Goal: Task Accomplishment & Management: Manage account settings

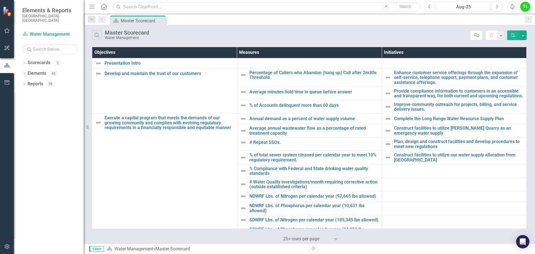
click at [6, 33] on icon "button" at bounding box center [7, 30] width 6 height 4
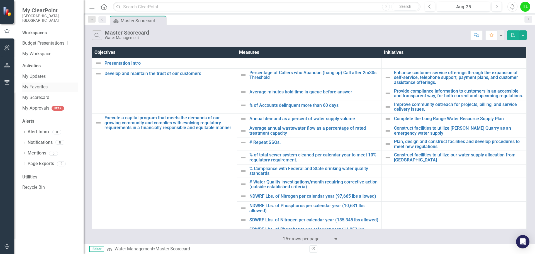
click at [42, 84] on link "My Favorites" at bounding box center [50, 87] width 56 height 6
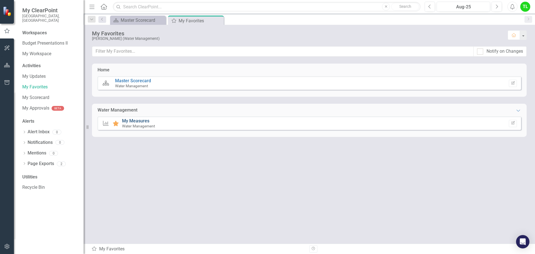
click at [141, 123] on link "My Measures" at bounding box center [135, 120] width 27 height 5
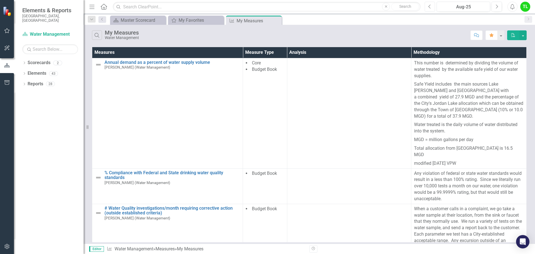
click at [431, 8] on icon "Previous" at bounding box center [429, 6] width 3 height 5
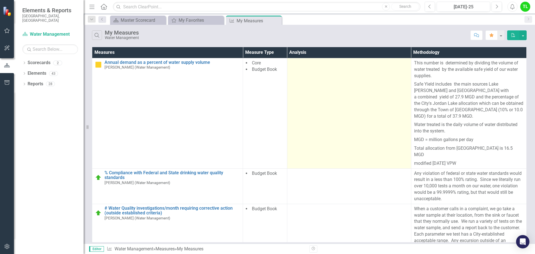
click at [308, 154] on td at bounding box center [349, 113] width 124 height 110
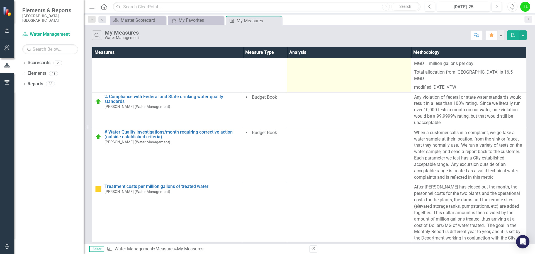
scroll to position [105, 0]
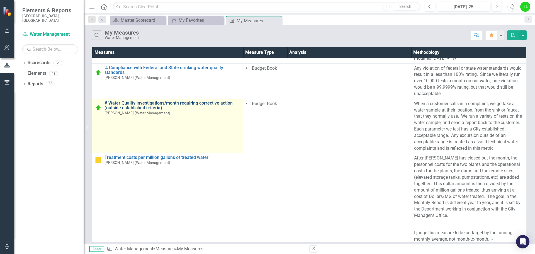
click at [142, 101] on link "# Water Quality investigations/month requiring corrective action (outside estab…" at bounding box center [172, 106] width 135 height 10
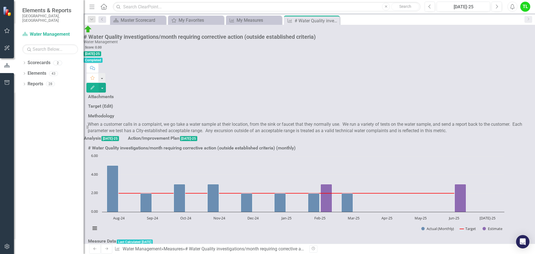
scroll to position [282, 0]
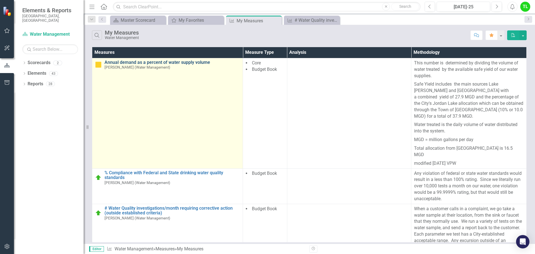
click at [191, 62] on link "Annual demand as a percent of water supply volume" at bounding box center [172, 62] width 135 height 5
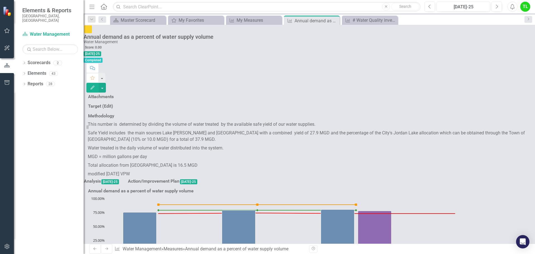
scroll to position [228, 0]
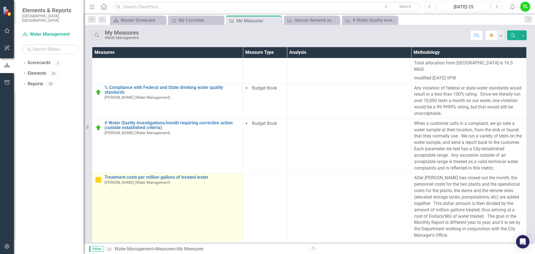
scroll to position [105, 0]
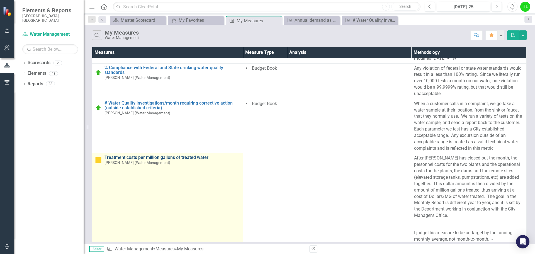
click at [170, 155] on link "Treatment costs per million gallons of treated water" at bounding box center [172, 157] width 135 height 5
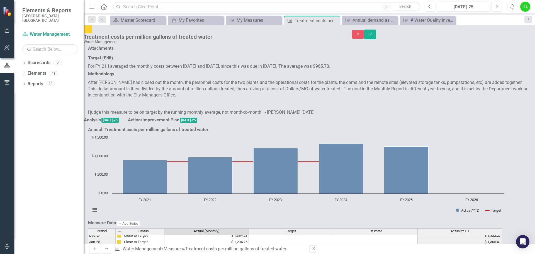
scroll to position [282, 0]
type textarea "952.64"
click at [376, 35] on button "Save" at bounding box center [370, 35] width 12 height 10
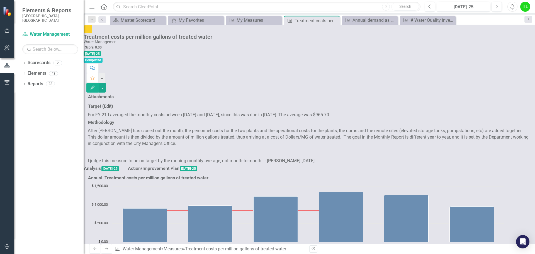
scroll to position [208, 0]
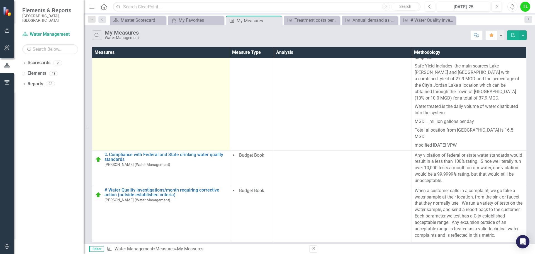
scroll to position [28, 0]
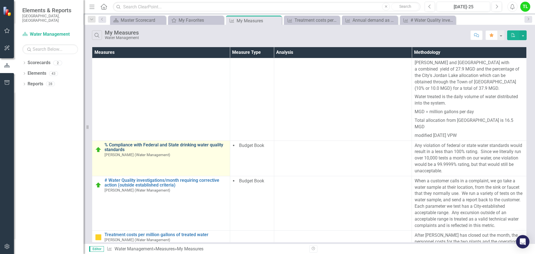
click at [212, 142] on link "% Compliance with Federal and State drinking water quality standards" at bounding box center [166, 147] width 123 height 10
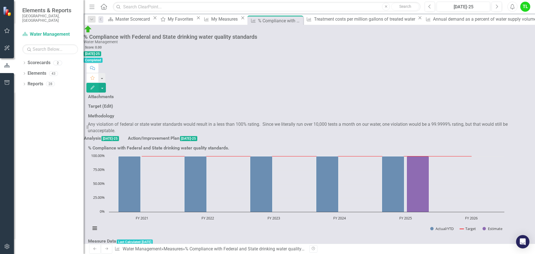
scroll to position [281, 0]
click at [252, 187] on tbody "Aug-23 On Target 100.00% 100.00% 100.00% Sep-23 On Target 100.00% 100.00% 100.0…" at bounding box center [295, 234] width 414 height 193
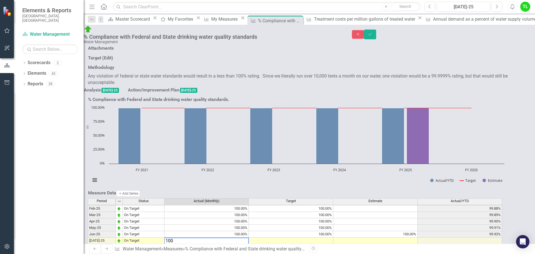
type textarea "100"
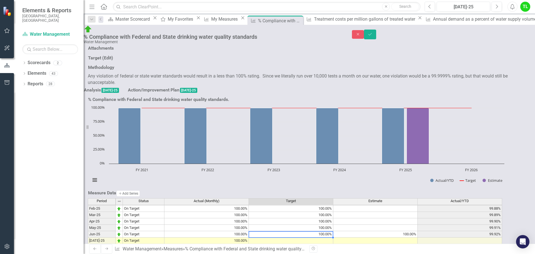
click at [88, 179] on div "Period Status Actual (Monthly) Target Estimate Actual/YTD Jan-24 On Target 100.…" at bounding box center [88, 198] width 0 height 167
drag, startPoint x: 343, startPoint y: 185, endPoint x: 343, endPoint y: 220, distance: 35.7
click at [88, 220] on div "Period Status Actual (Monthly) Target Estimate Actual/YTD Jan-24 On Target 100.…" at bounding box center [88, 198] width 0 height 167
click at [238, 250] on td at bounding box center [206, 253] width 84 height 6
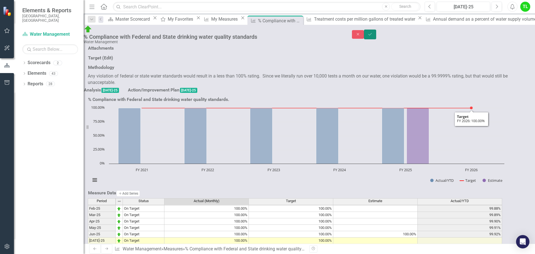
click at [373, 34] on icon "Save" at bounding box center [370, 34] width 5 height 4
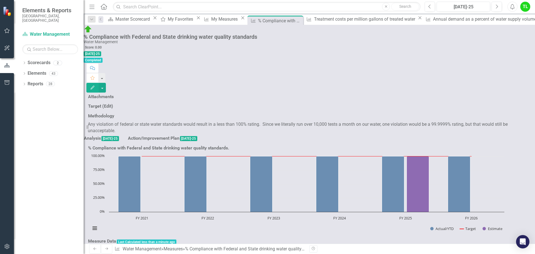
scroll to position [111, 0]
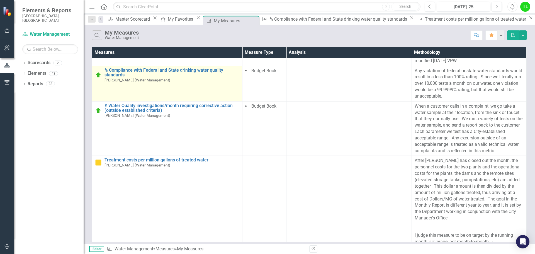
scroll to position [105, 0]
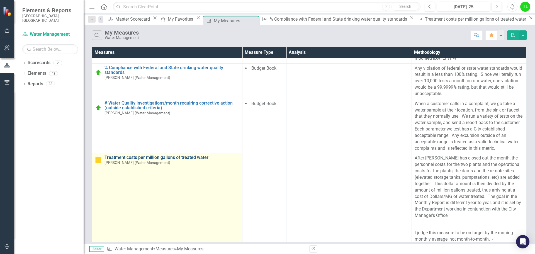
click at [194, 155] on link "Treatment costs per million gallons of treated water" at bounding box center [172, 157] width 135 height 5
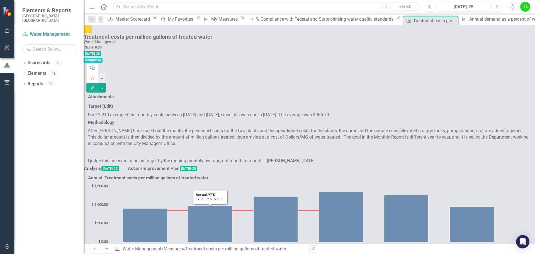
scroll to position [208, 0]
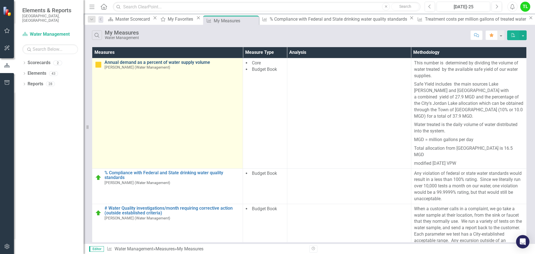
click at [174, 62] on link "Annual demand as a percent of water supply volume" at bounding box center [172, 62] width 135 height 5
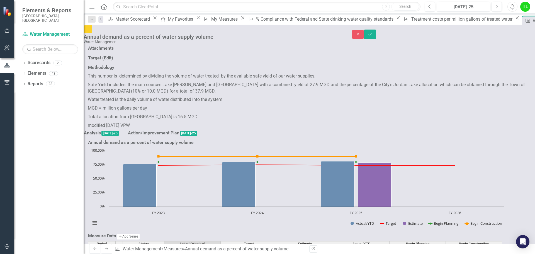
type textarea "84"
drag, startPoint x: 286, startPoint y: 186, endPoint x: 289, endPoint y: 224, distance: 38.3
click at [88, 224] on div "Period Status Actual (Monthly) Target Estimate Actual/YTD Begin Planning Begin …" at bounding box center [88, 241] width 0 height 167
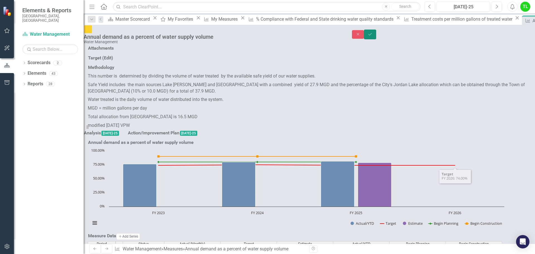
click at [376, 31] on button "Save" at bounding box center [370, 35] width 12 height 10
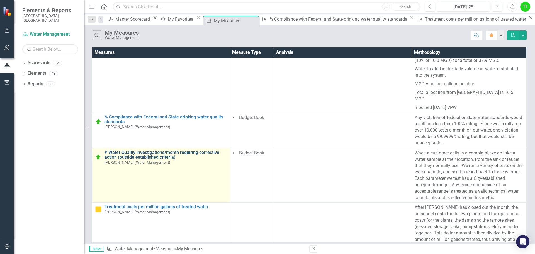
click at [162, 150] on link "# Water Quality investigations/month requiring corrective action (outside estab…" at bounding box center [166, 155] width 123 height 10
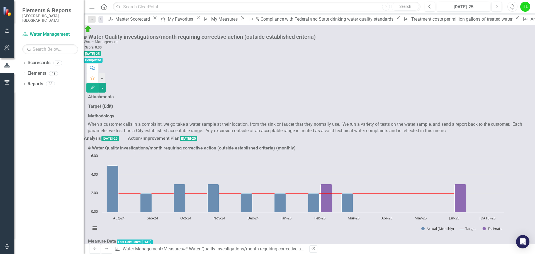
click at [249, 204] on tbody "Dec-23 On Target 1.00 2.00 2.50 Jan-24 On Target 1.00 2.00 2.29 Feb-24 On Targe…" at bounding box center [295, 247] width 414 height 167
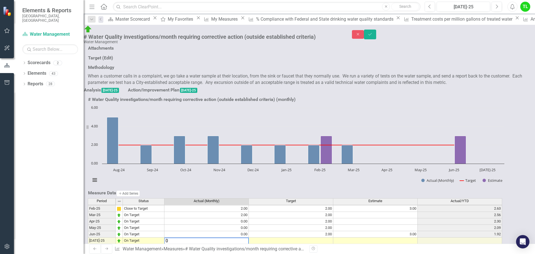
type textarea "0"
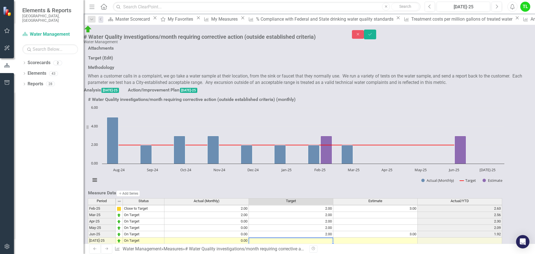
click at [312, 237] on td at bounding box center [291, 240] width 84 height 6
click at [329, 231] on td "2.00" at bounding box center [291, 234] width 84 height 6
drag, startPoint x: 343, startPoint y: 185, endPoint x: 345, endPoint y: 218, distance: 33.5
click at [88, 218] on div "Period Status Actual (Monthly) Target Estimate Actual/YTD Jan-24 On Target 1.00…" at bounding box center [88, 198] width 0 height 167
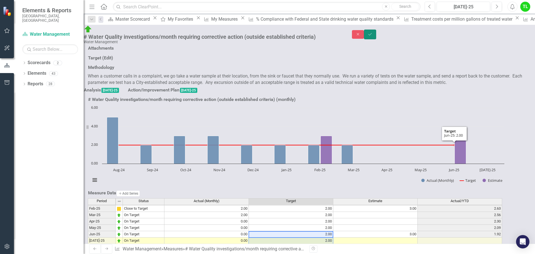
click at [373, 33] on icon "Save" at bounding box center [370, 34] width 5 height 4
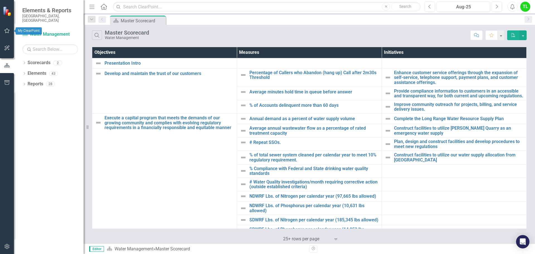
click at [6, 31] on icon "button" at bounding box center [7, 30] width 6 height 4
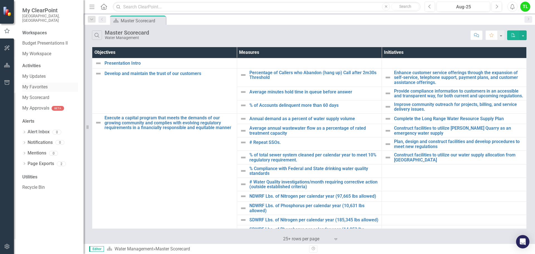
click at [36, 84] on link "My Favorites" at bounding box center [50, 87] width 56 height 6
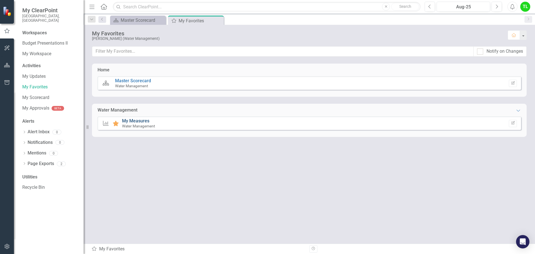
click at [135, 119] on link "My Measures" at bounding box center [135, 120] width 27 height 5
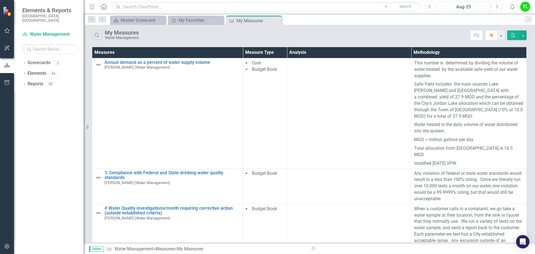
click at [433, 8] on button "Previous" at bounding box center [430, 7] width 10 height 10
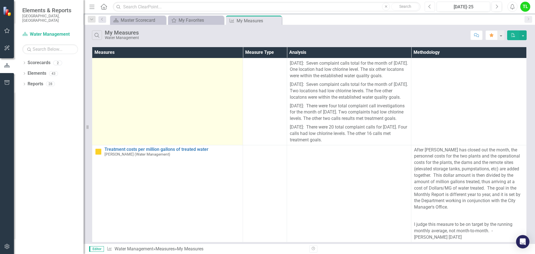
scroll to position [919, 0]
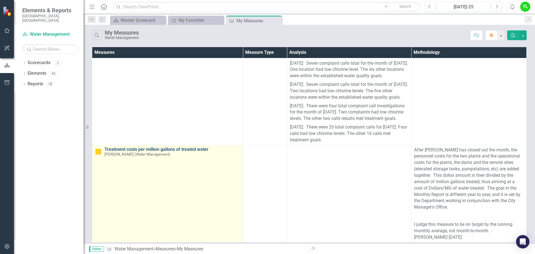
click at [187, 147] on link "Treatment costs per million gallons of treated water" at bounding box center [172, 149] width 135 height 5
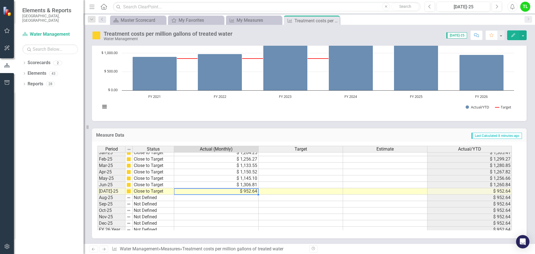
click at [251, 192] on tbody "Jan-24 Close to Target $ 1,253.27 $ 855.24 $ 1,312.74 Feb-24 Close to Target $ …" at bounding box center [305, 152] width 414 height 161
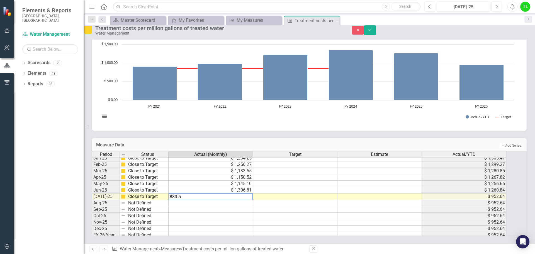
type textarea "883.57"
click at [93, 34] on img at bounding box center [88, 29] width 9 height 9
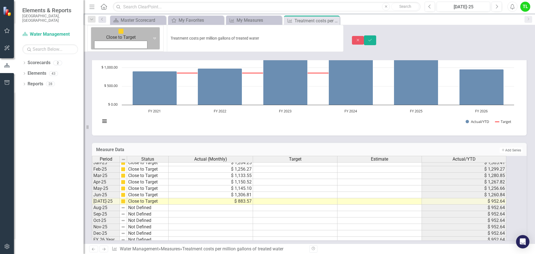
click at [152, 36] on icon "Expand" at bounding box center [155, 38] width 6 height 4
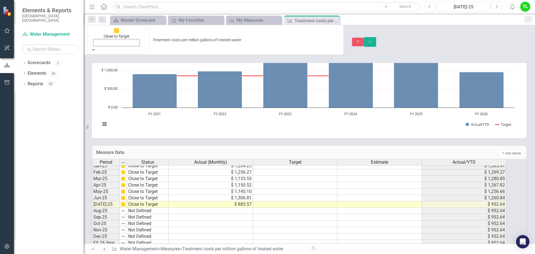
click at [373, 40] on icon "Save" at bounding box center [370, 42] width 5 height 4
